Goal: Navigation & Orientation: Understand site structure

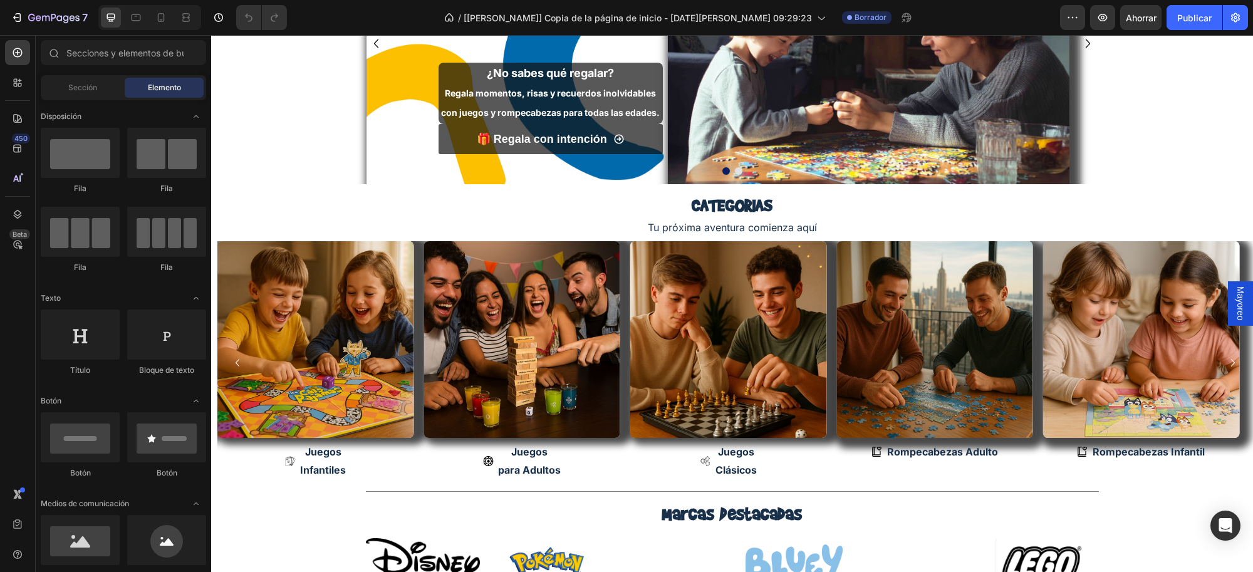
scroll to position [111, 0]
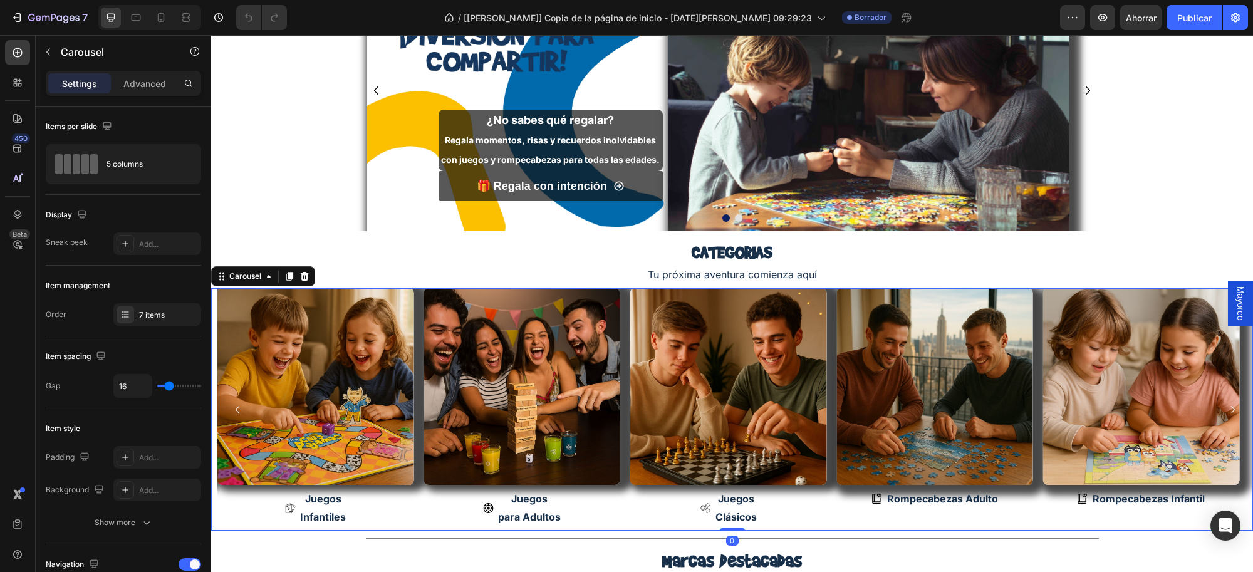
click at [236, 408] on icon "Carousel Back Arrow" at bounding box center [237, 409] width 15 height 15
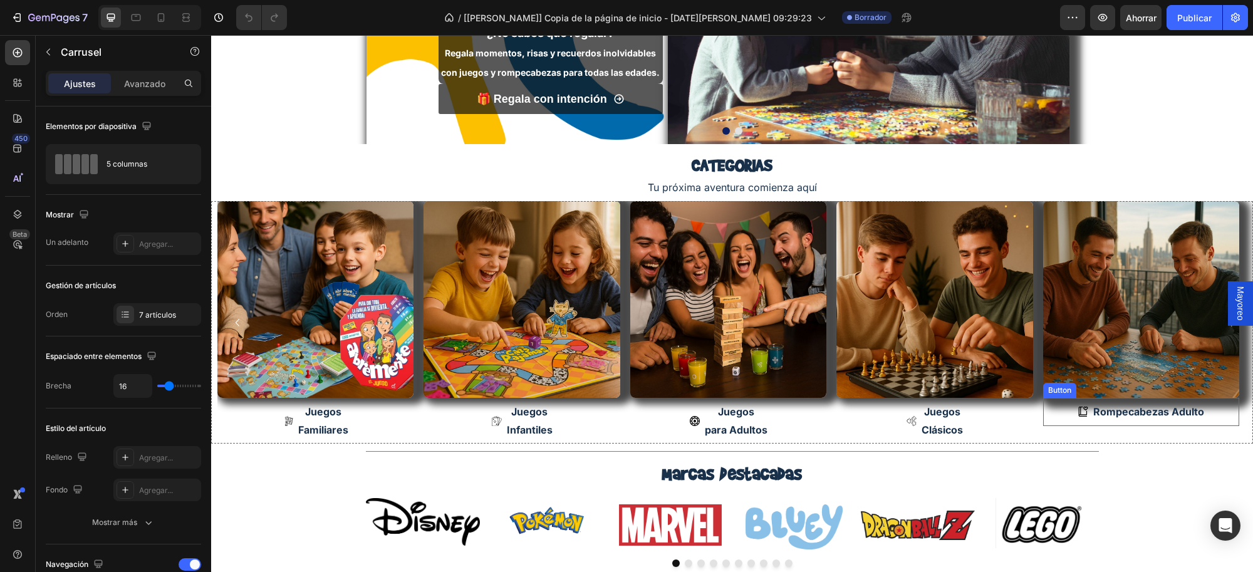
scroll to position [299, 0]
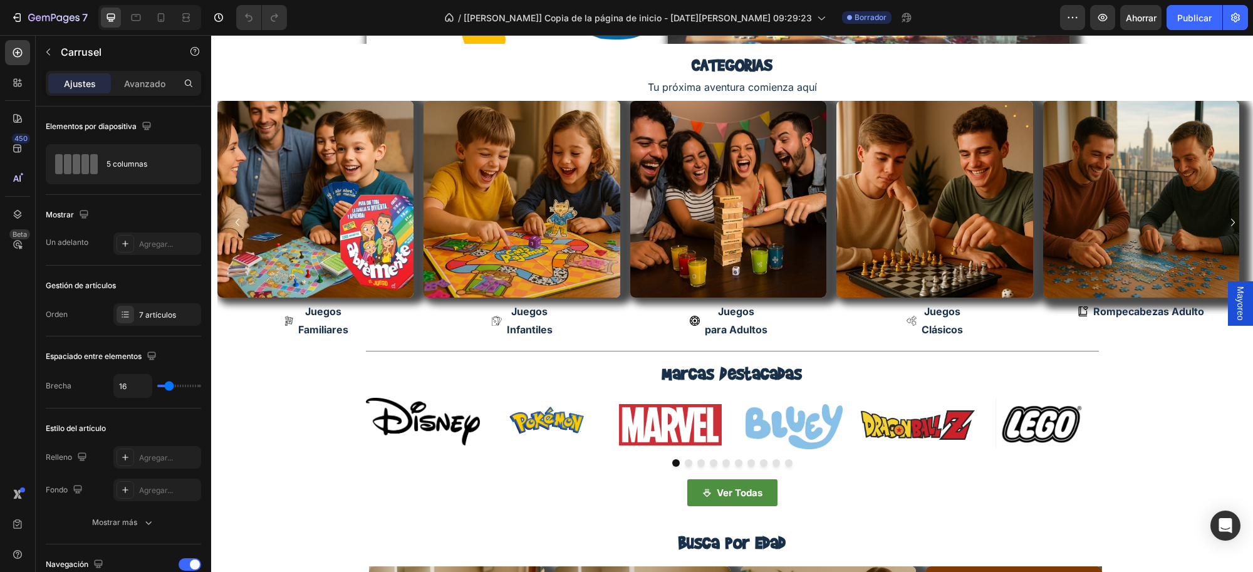
click at [1225, 222] on icon "Carousel Next Arrow" at bounding box center [1232, 222] width 15 height 15
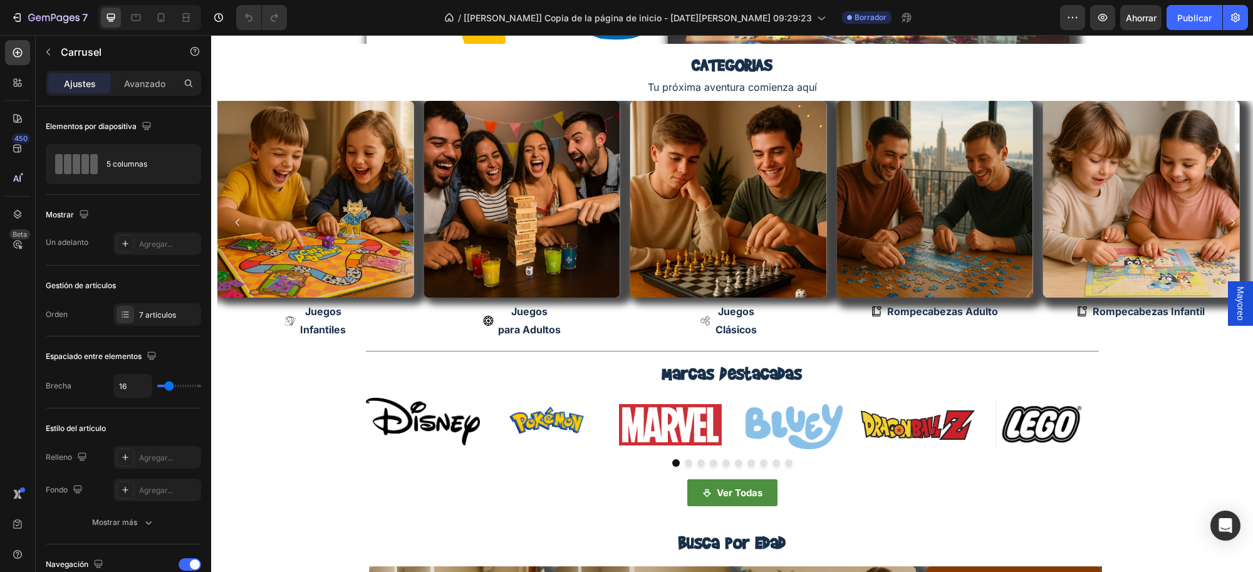
click at [1225, 220] on icon "Carousel Next Arrow" at bounding box center [1232, 222] width 15 height 15
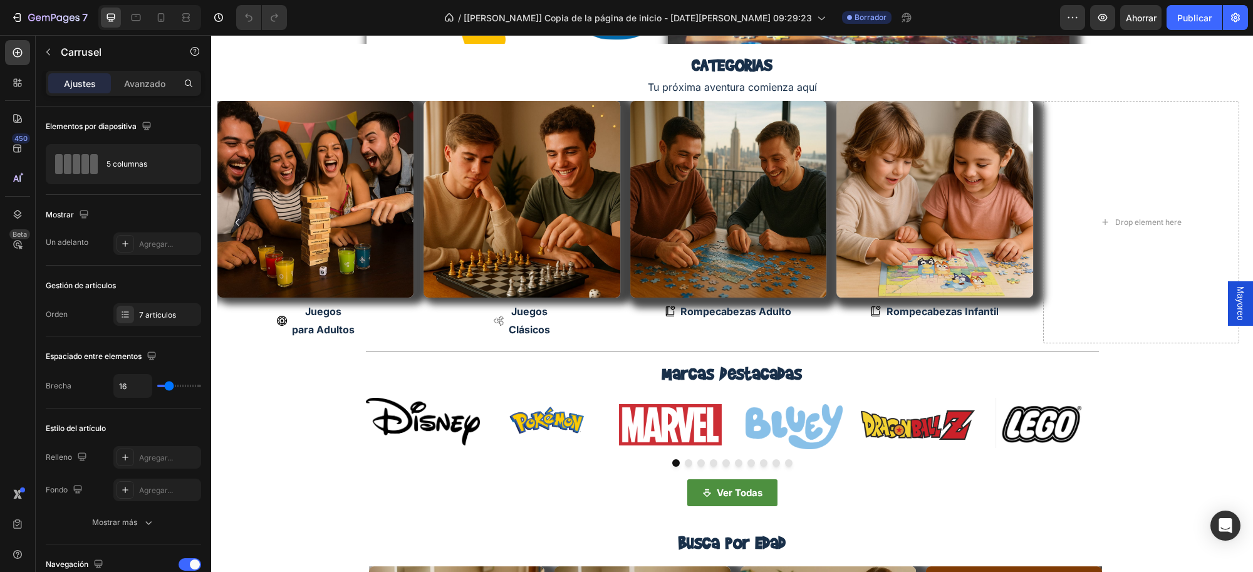
click at [238, 225] on icon "Carousel Back Arrow" at bounding box center [237, 222] width 15 height 15
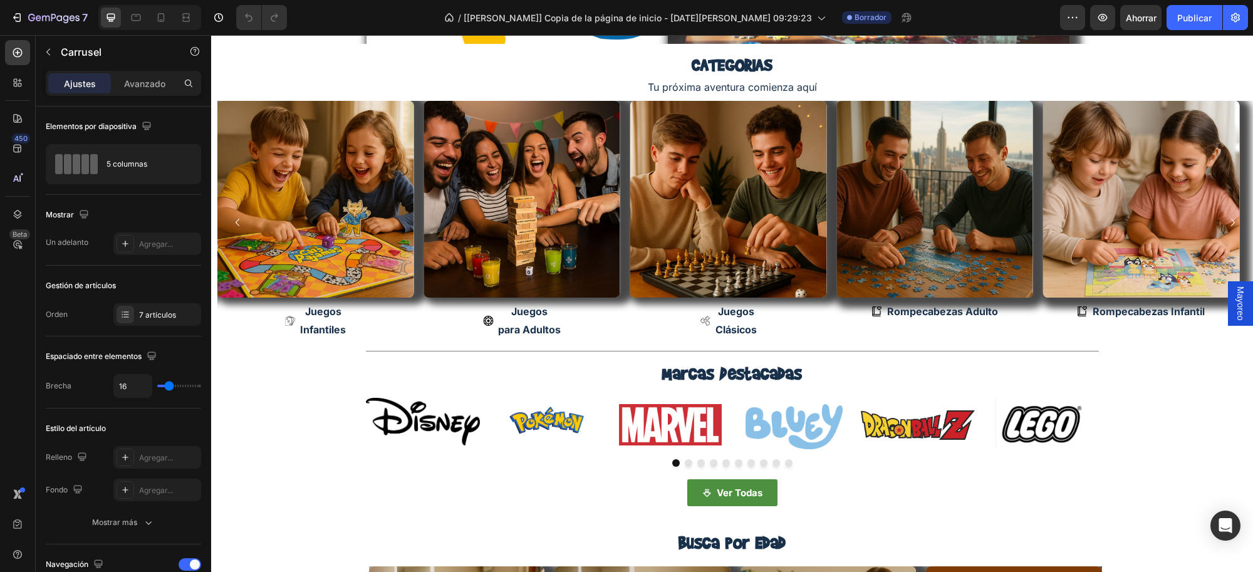
click at [238, 225] on icon "Carousel Back Arrow" at bounding box center [237, 222] width 15 height 15
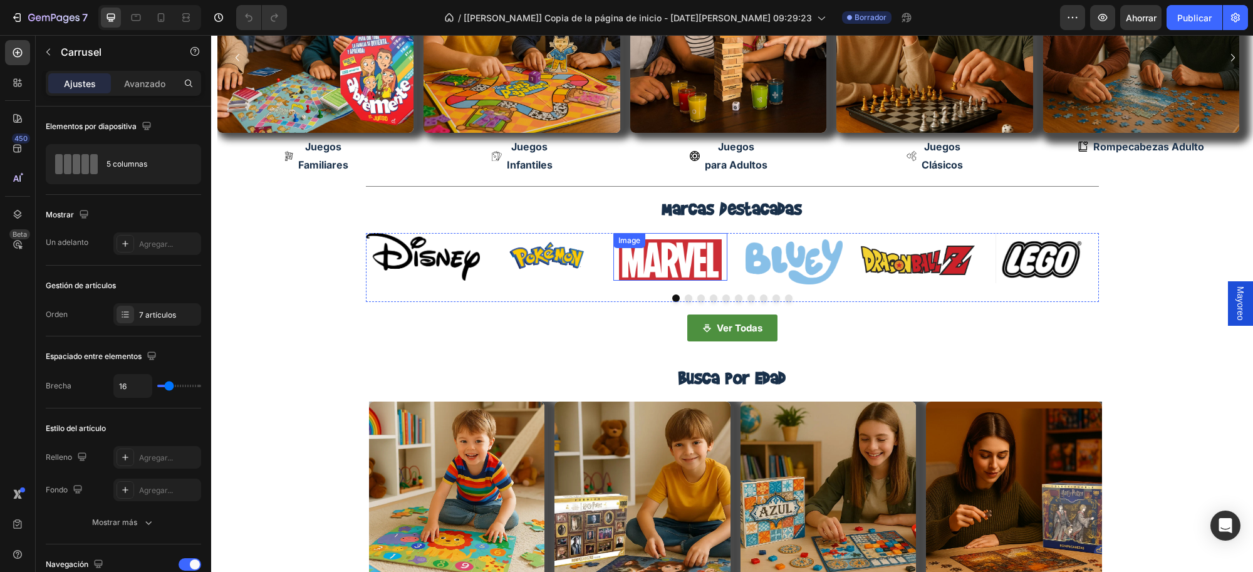
scroll to position [464, 0]
click at [685, 298] on button "Dot" at bounding box center [689, 298] width 8 height 8
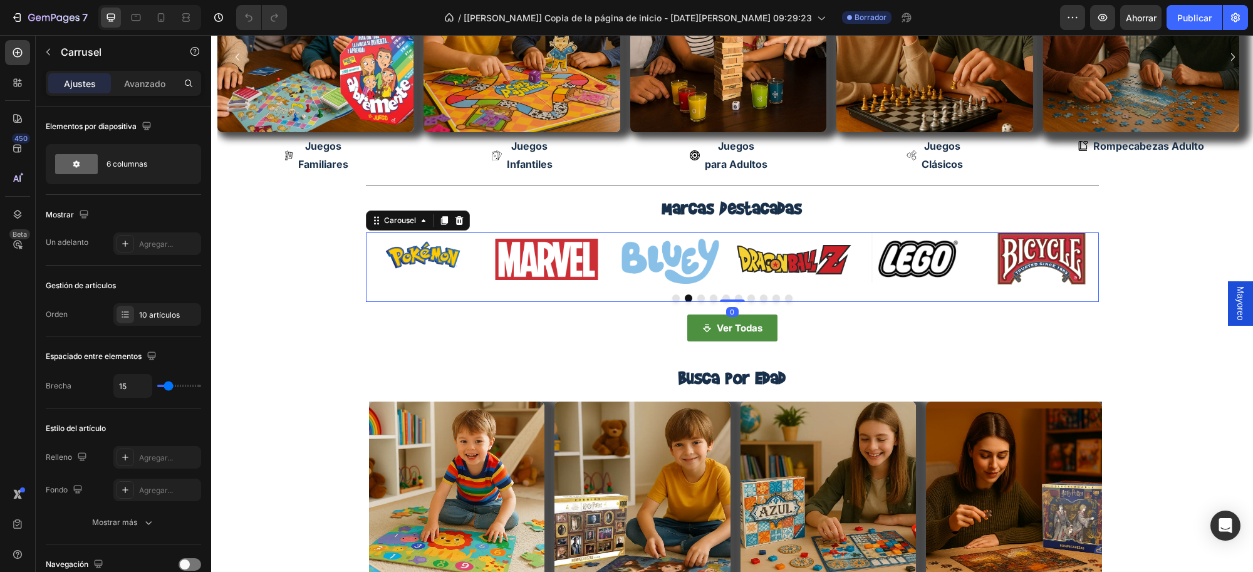
click at [697, 299] on button "Dot" at bounding box center [701, 298] width 8 height 8
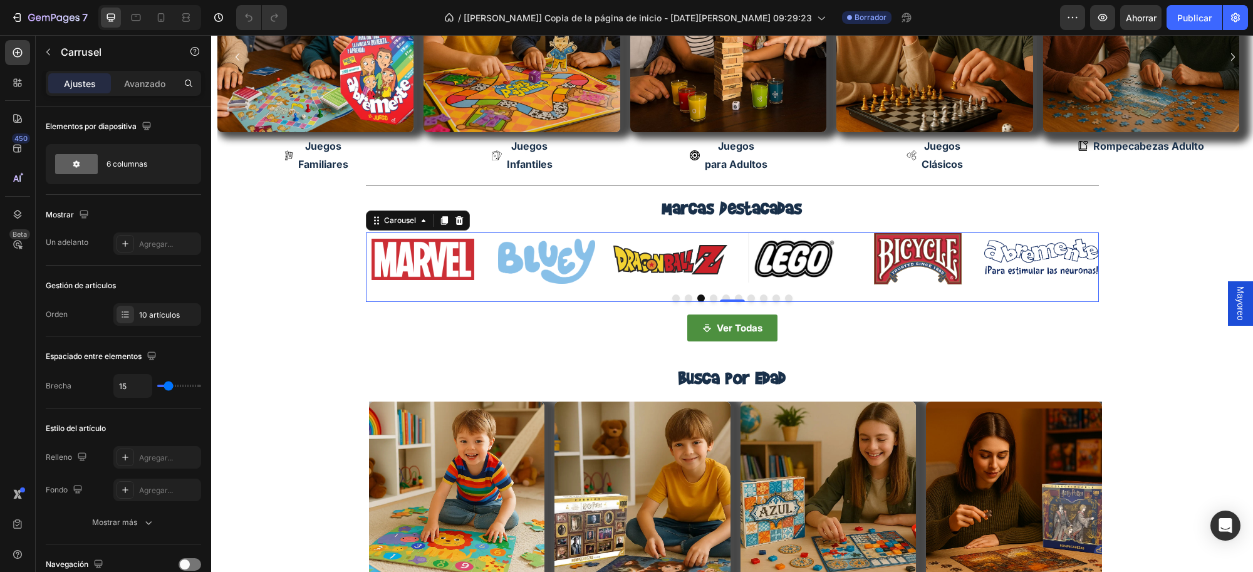
click at [710, 299] on button "Dot" at bounding box center [714, 298] width 8 height 8
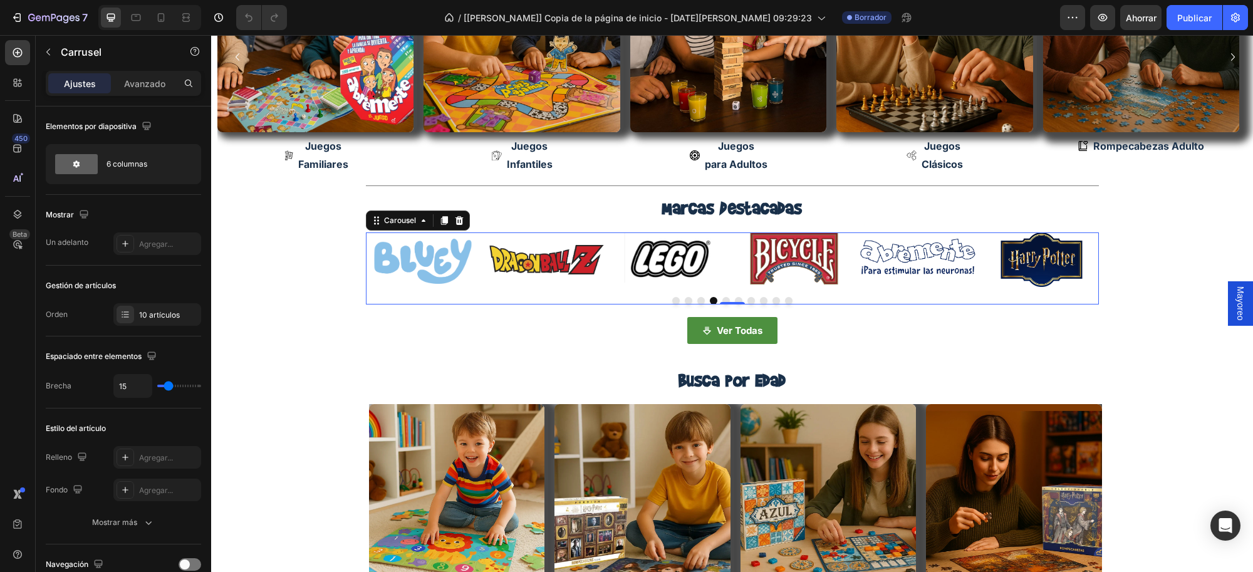
click at [722, 298] on button "Dot" at bounding box center [726, 301] width 8 height 8
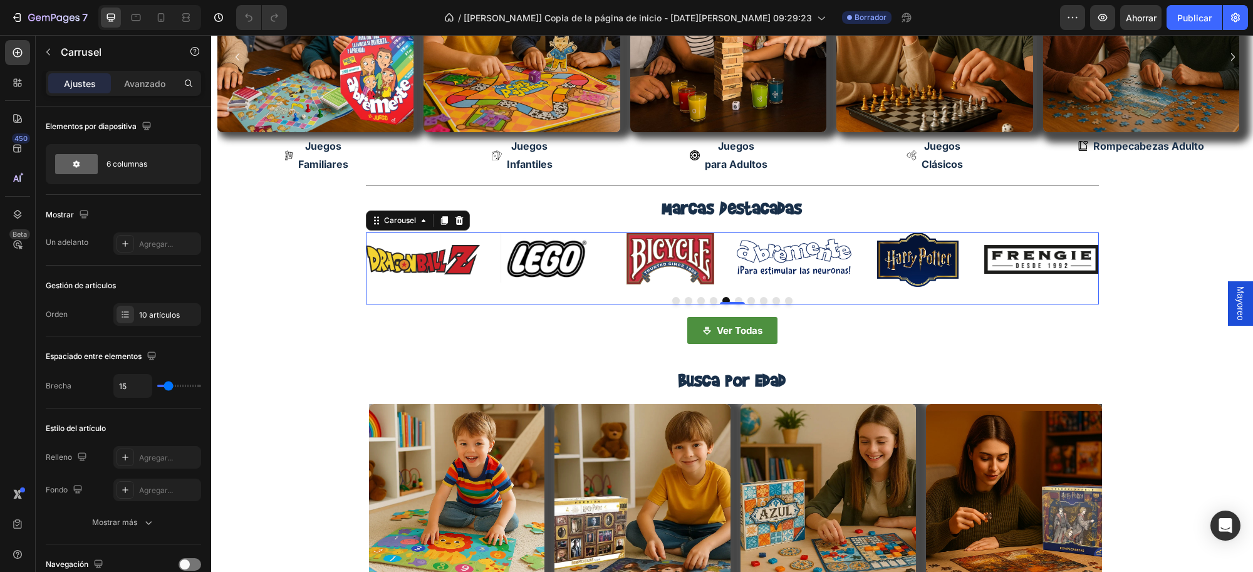
click at [735, 299] on button "Dot" at bounding box center [739, 301] width 8 height 8
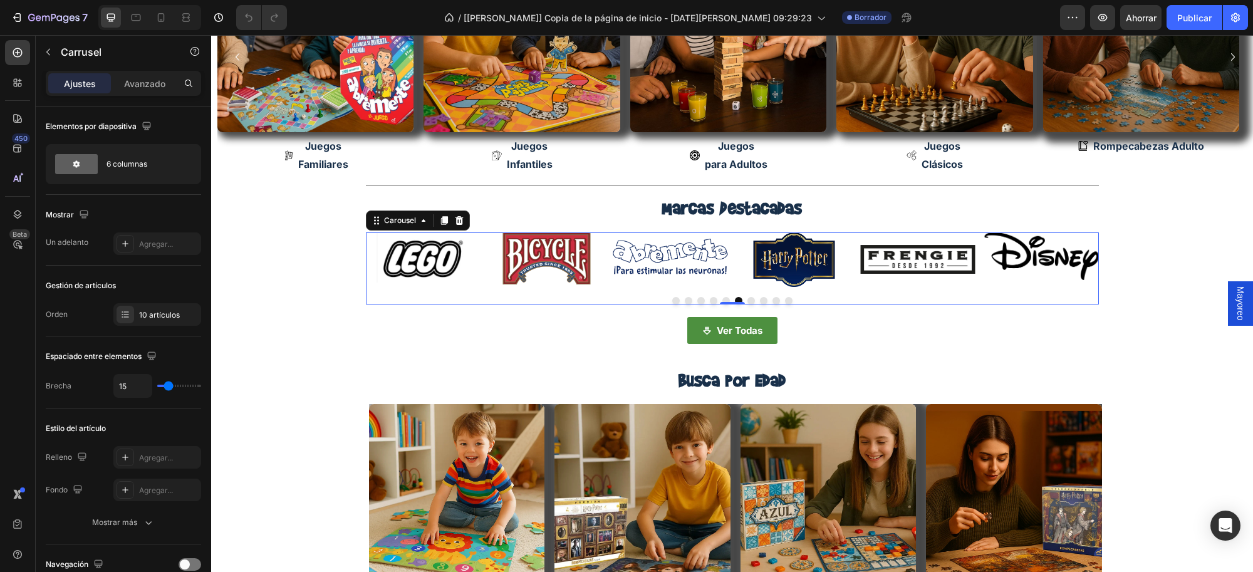
click at [747, 301] on button "Dot" at bounding box center [751, 301] width 8 height 8
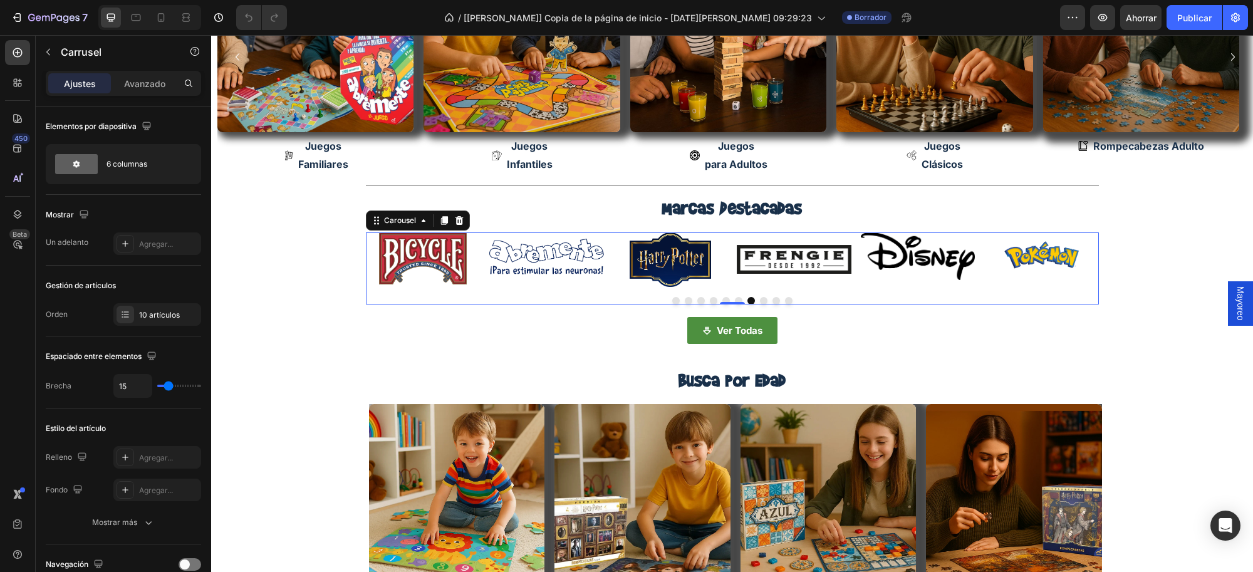
click at [760, 301] on button "Dot" at bounding box center [764, 301] width 8 height 8
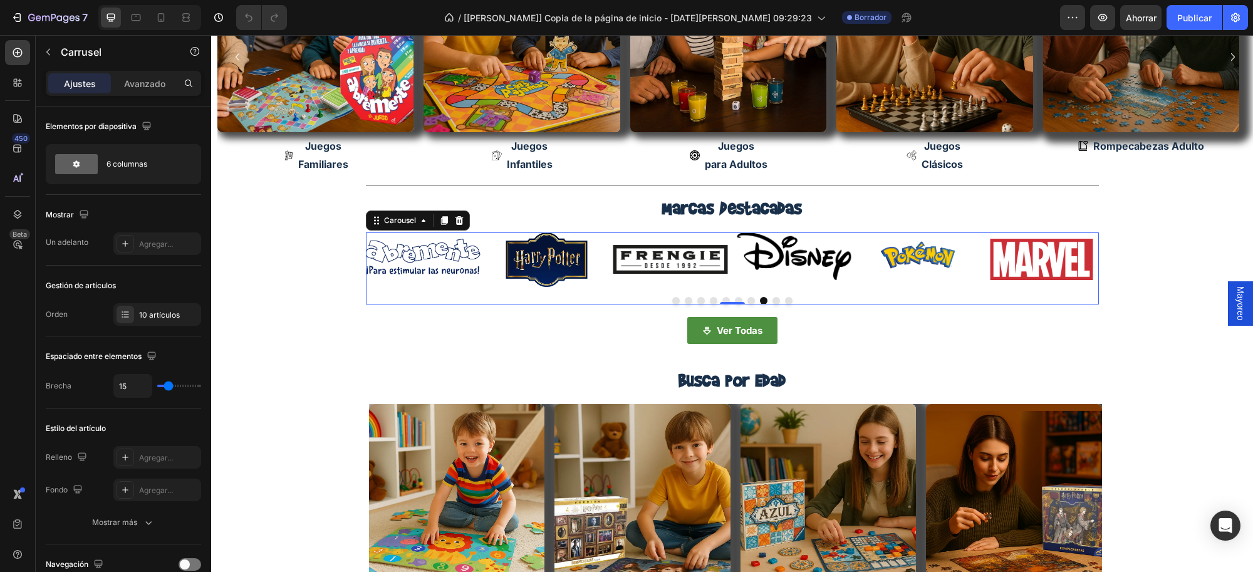
click at [764, 301] on div at bounding box center [732, 301] width 733 height 8
click at [772, 301] on button "Dot" at bounding box center [776, 301] width 8 height 8
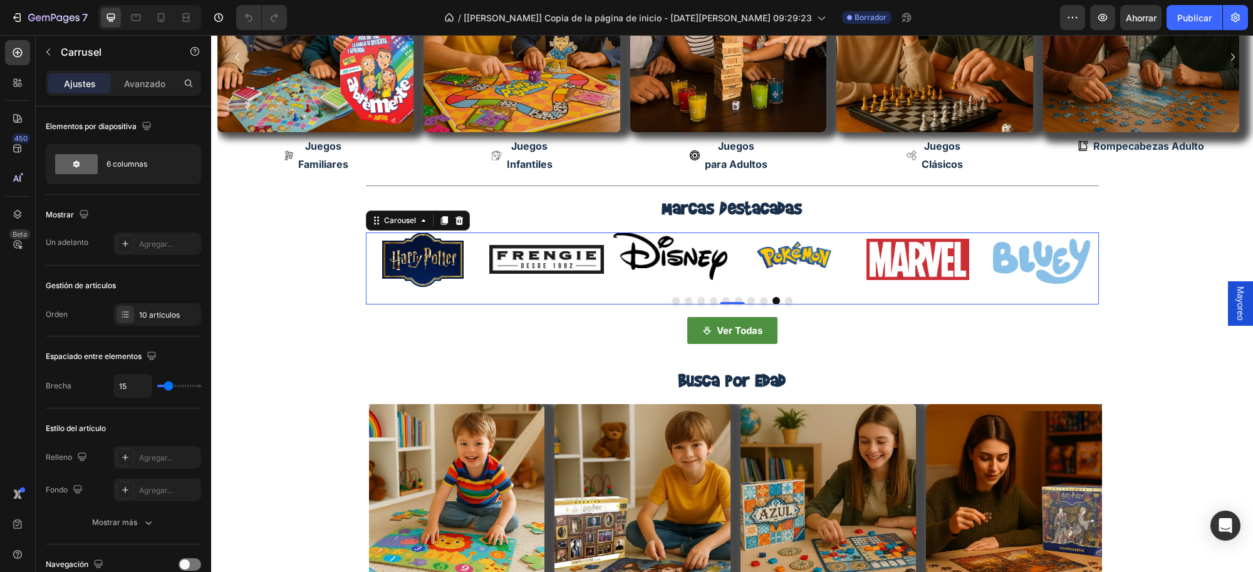
click at [785, 299] on button "Dot" at bounding box center [789, 301] width 8 height 8
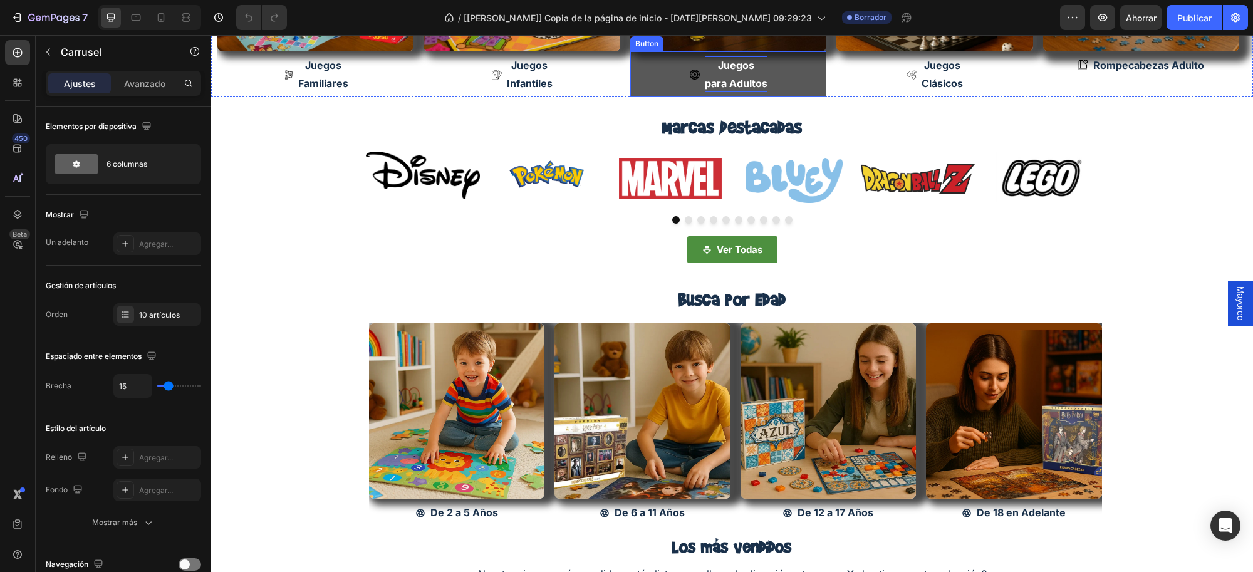
scroll to position [452, 0]
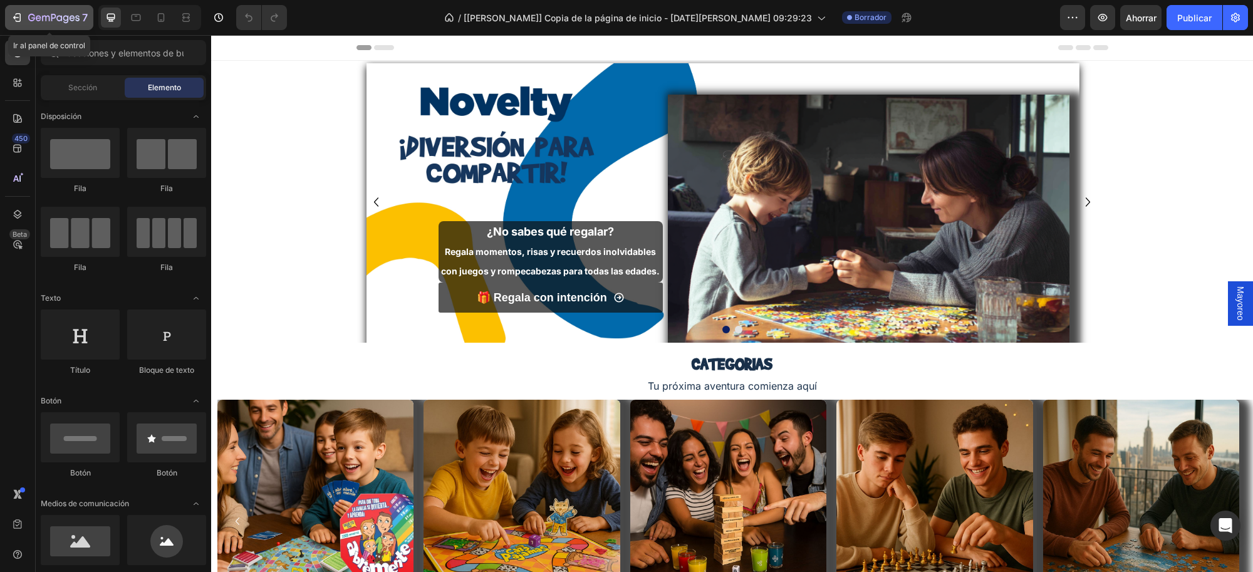
click at [33, 13] on icon "button" at bounding box center [53, 18] width 51 height 11
